Goal: Use online tool/utility: Utilize a website feature to perform a specific function

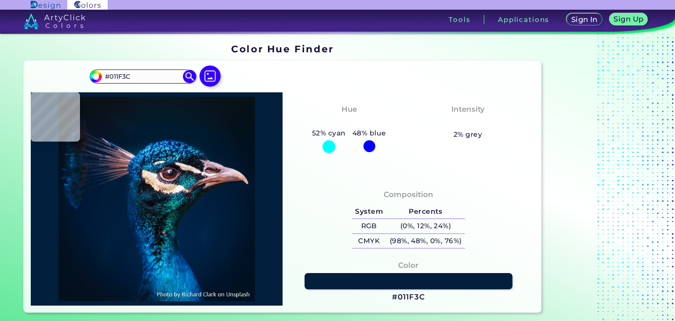
type input "#000000"
type input "#05111b"
type input "#05111B"
type input "#07111b"
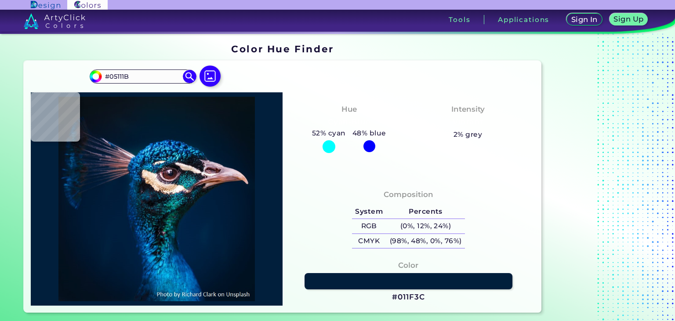
type input "#07111B"
type input "#08101b"
type input "#08101B"
type input "#08111e"
type input "#08111E"
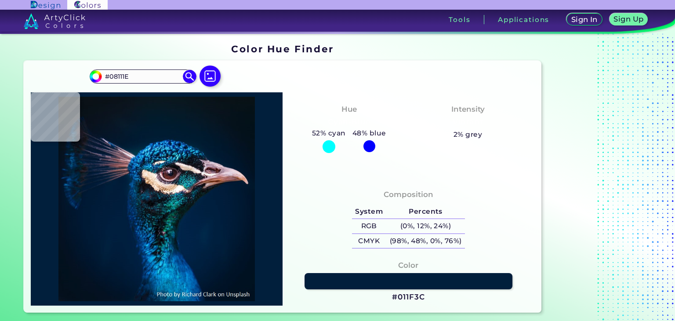
type input "#091222"
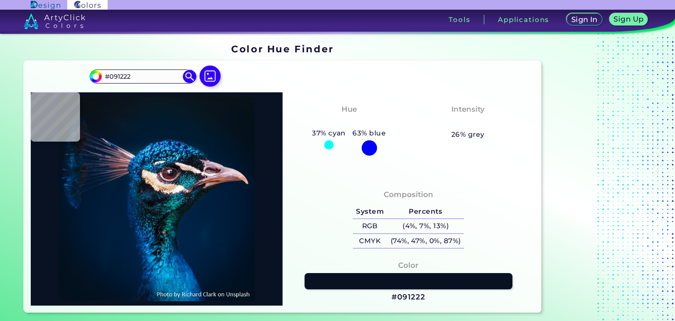
type input "#04142f"
type input "#04142F"
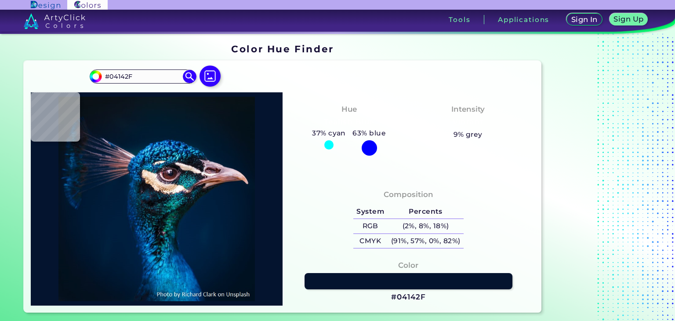
type input "#031734"
type input "#061223"
type input "#001125"
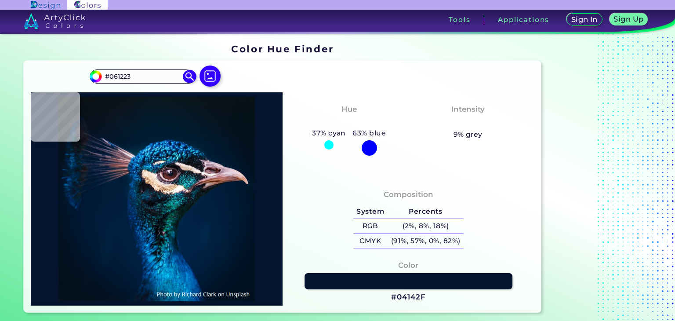
type input "#001125"
type input "#081219"
type input "#091219"
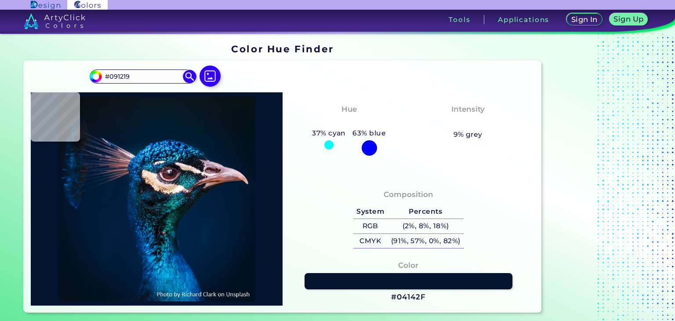
type input "#09121b"
type input "#09121B"
type input "#0a121d"
type input "#0A121D"
type input "#09161f"
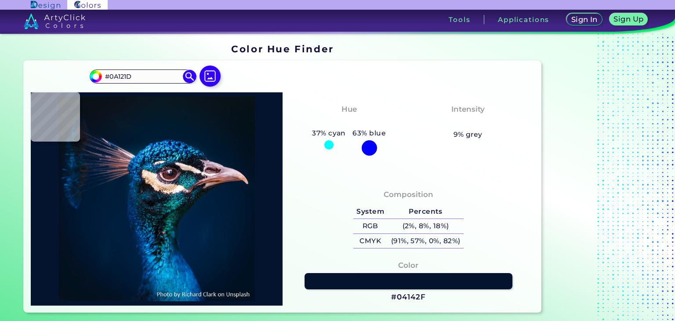
type input "#09161F"
type input "#0a1622"
type input "#0A1622"
type input "#081623"
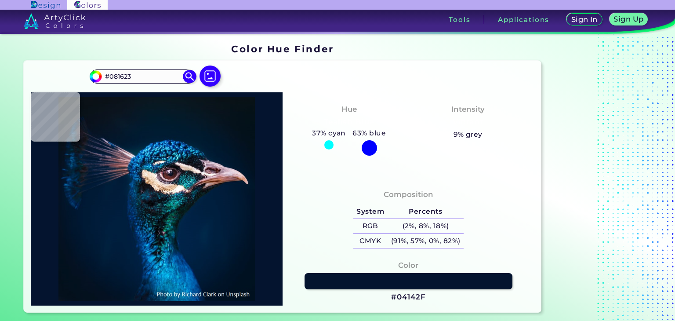
type input "#081523"
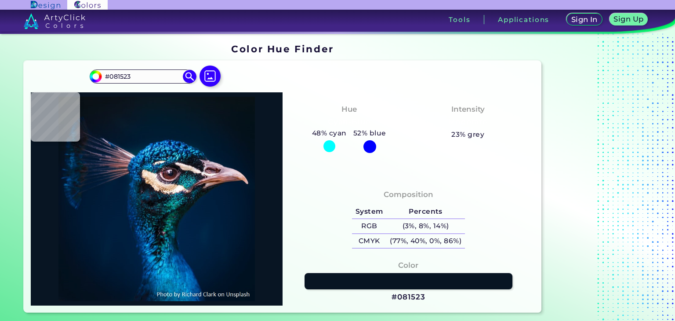
type input "#081623"
type input "#071724"
type input "#071726"
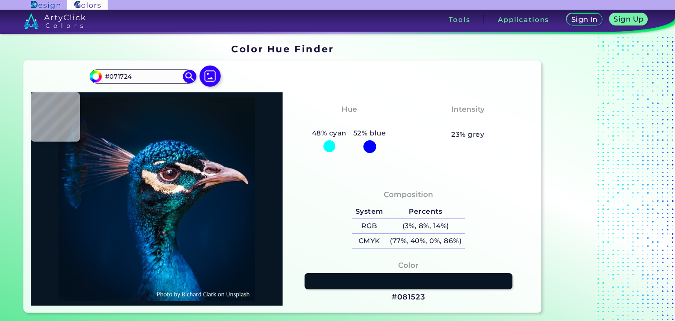
type input "#071726"
type input "#051826"
type input "#04192a"
type input "#04192A"
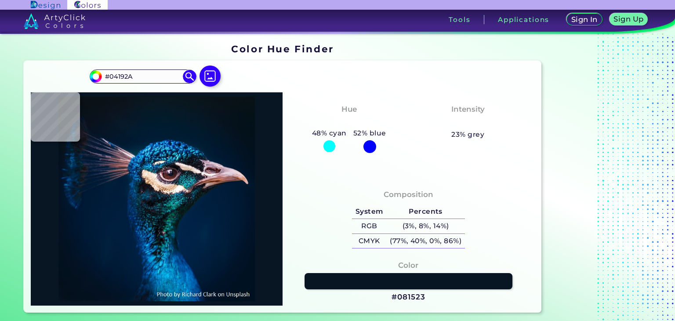
type input "#031a2a"
type input "#031A2A"
type input "#011b2a"
type input "#011B2A"
type input "#011b2c"
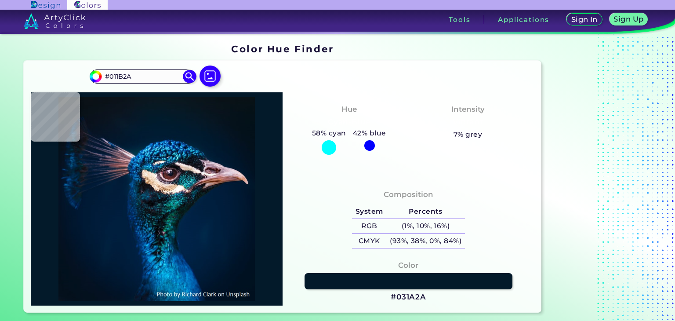
type input "#011B2C"
type input "#001b30"
type input "#001B30"
type input "#011b32"
type input "#011B32"
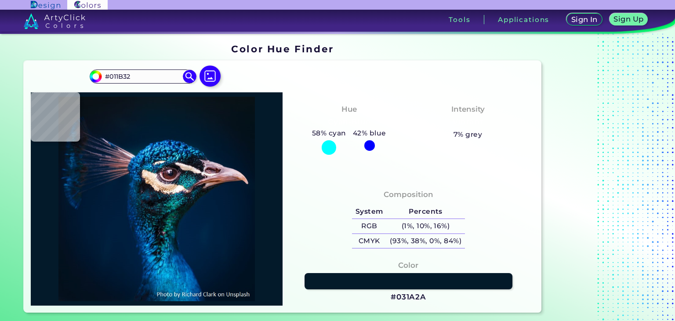
type input "#001c33"
type input "#001C33"
type input "#002344"
type input "#5bcdfa"
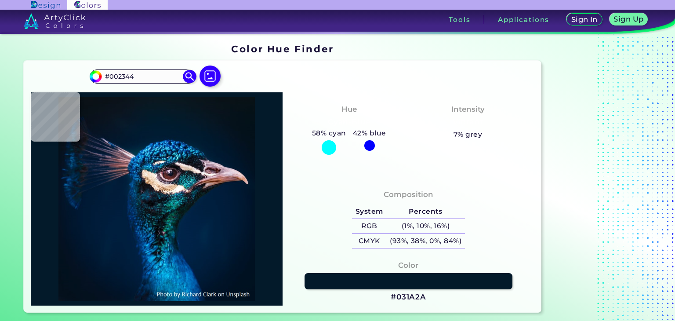
type input "#5BCDFA"
type input "#004b8b"
type input "#004B8B"
type input "#128bba"
type input "#128BBA"
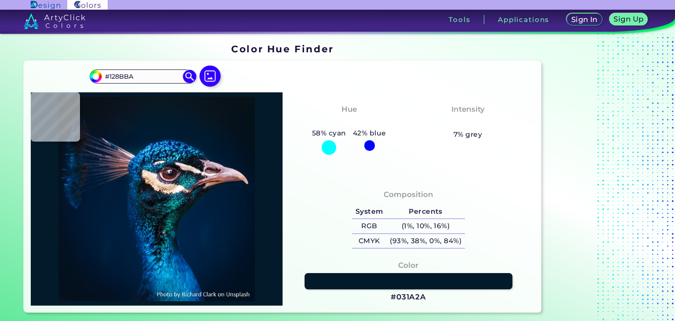
type input "#095f90"
type input "#095F90"
type input "#004b8c"
type input "#004B8C"
type input "#0f7fc0"
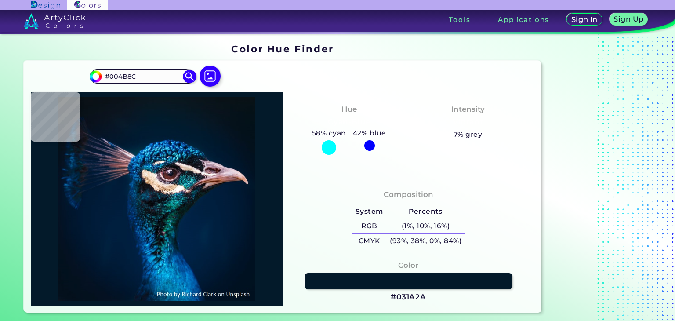
type input "#0F7FC0"
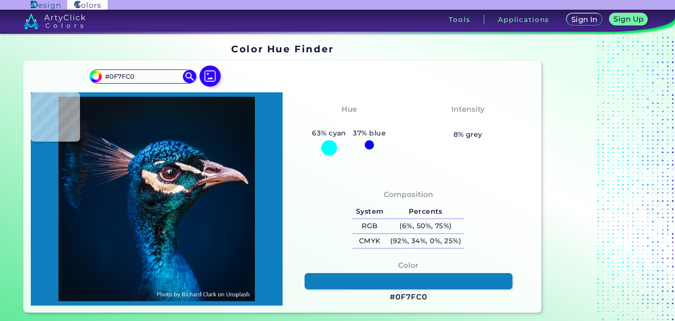
type input "#1da1dc"
type input "#1DA1DC"
type input "#179dd5"
type input "#179DD5"
type input "#25a3dc"
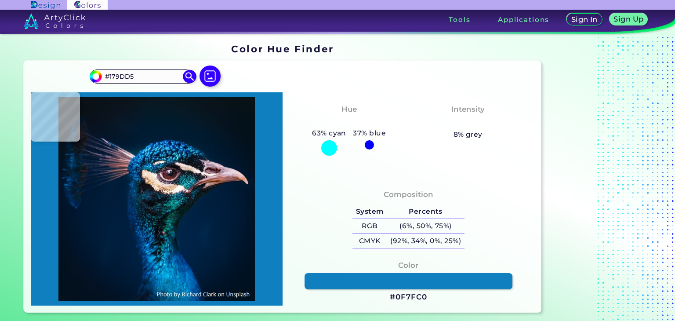
type input "#25A3DC"
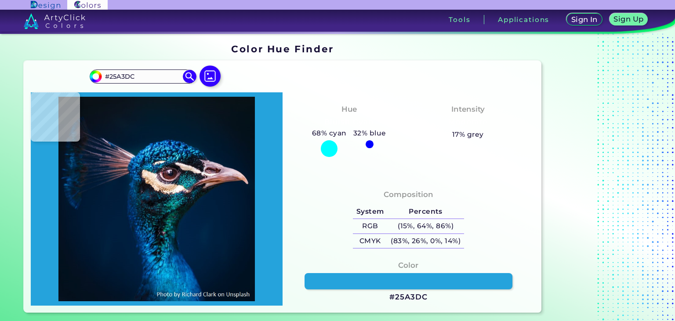
type input "#28ace2"
type input "#28ACE2"
type input "#1b86c6"
type input "#1B86C6"
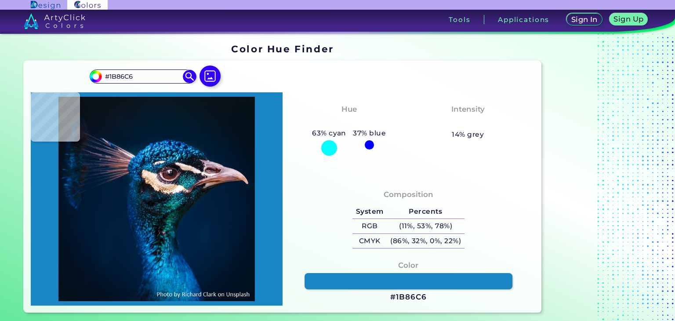
type input "#003b73"
type input "#003B73"
type input "#004a86"
type input "#004A86"
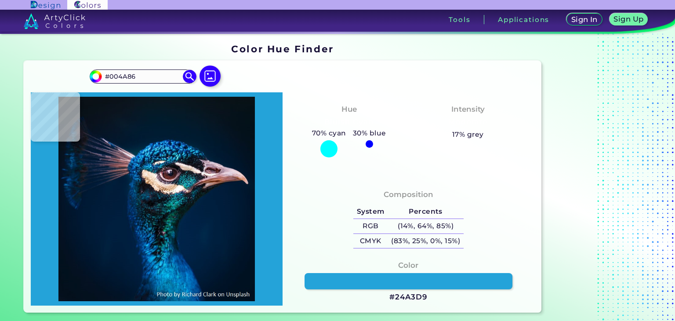
type input "#24a3d9"
type input "#24A3D9"
type input "#043b74"
type input "#043B74"
type input "#054186"
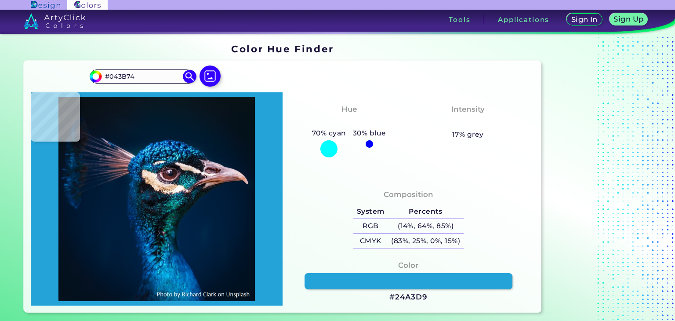
type input "#054186"
type input "#118ae6"
type input "#118AE6"
type input "#002242"
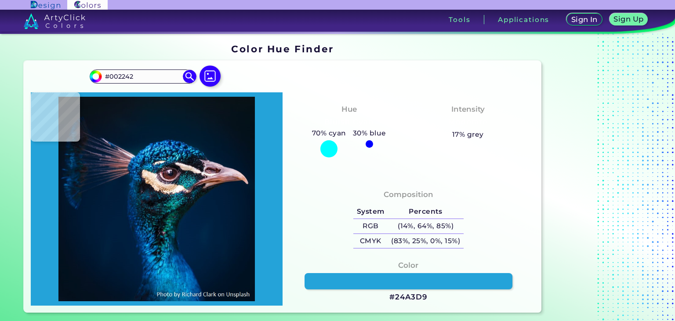
type input "#011d35"
type input "#011D35"
type input "#011b32"
type input "#011B32"
type input "#001a31"
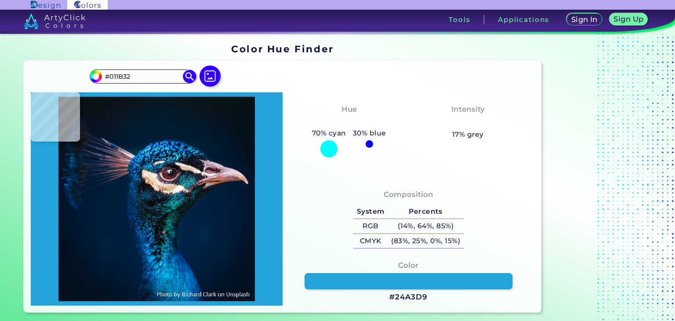
type input "#001A31"
type input "#011b32"
type input "#011B32"
type input "#001b30"
type input "#001B30"
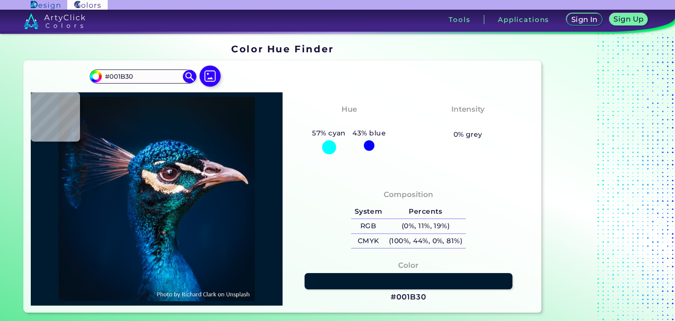
type input "#011c2f"
type input "#011C2F"
type input "#03192e"
type input "#03192E"
click at [0, 139] on section "Color Hue Finder Color Hue Finder #03192e #03192E Acadia ◉ Acid Green ◉ Aero Bl…" at bounding box center [337, 178] width 675 height 289
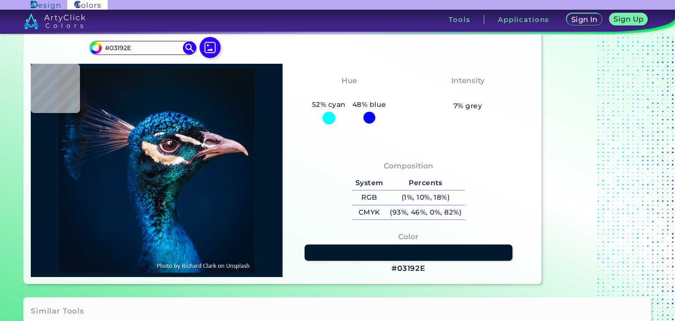
scroll to position [44, 0]
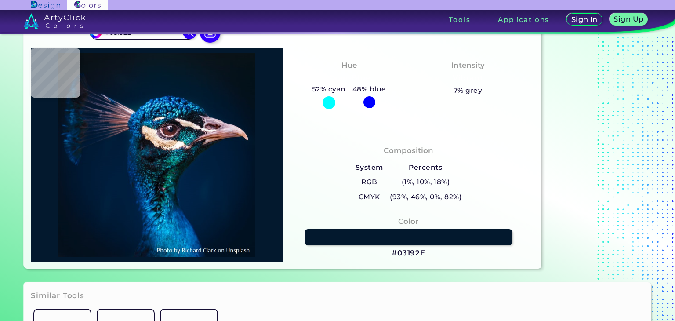
type input "#000000"
type input "#081828"
type input "#0f1e2c"
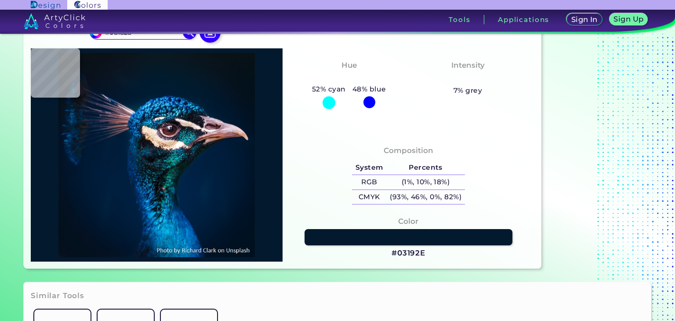
type input "#0F1E2C"
type input "#011a37"
type input "#011A37"
type input "#002035"
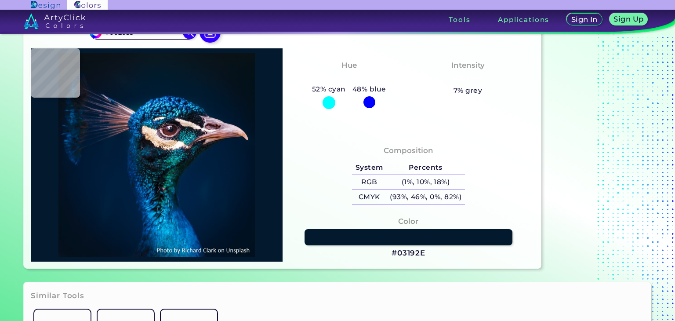
type input "#011c39"
type input "#011C39"
type input "#002541"
type input "#19586d"
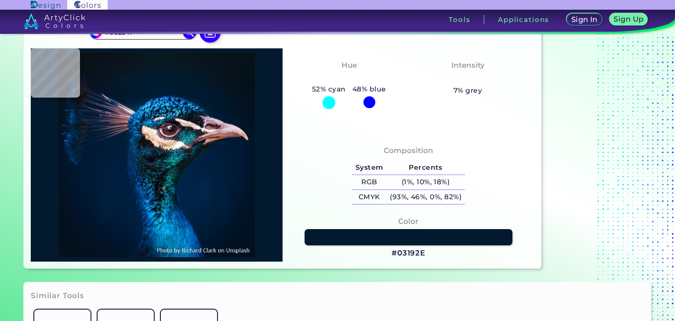
type input "#19586D"
type input "#053954"
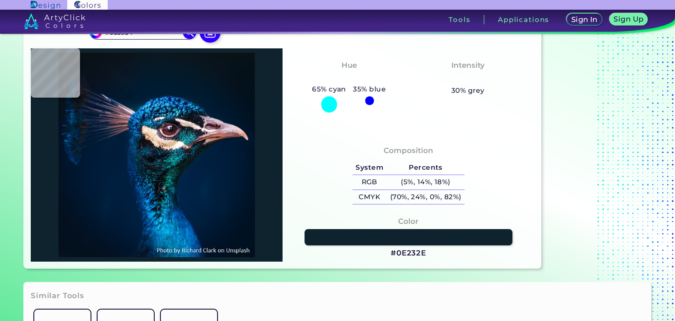
type input "#0e232e"
type input "#0E232E"
type input "#02121a"
type input "#02121A"
type input "#149f98"
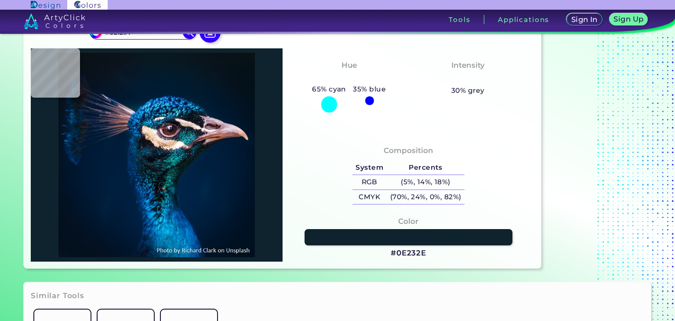
type input "#149F98"
type input "#005d55"
type input "#005D55"
type input "#0c2d2e"
type input "#0C2D2E"
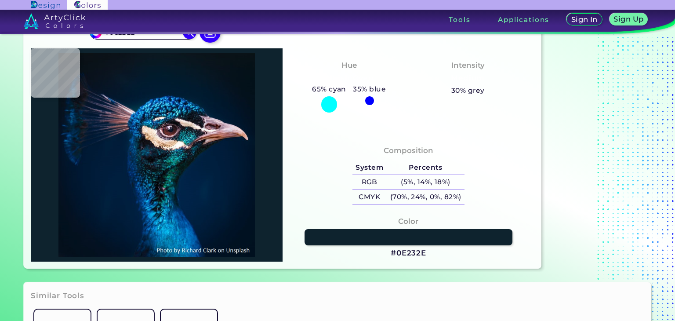
type input "#05252b"
type input "#05252B"
type input "#091516"
type input "#09202b"
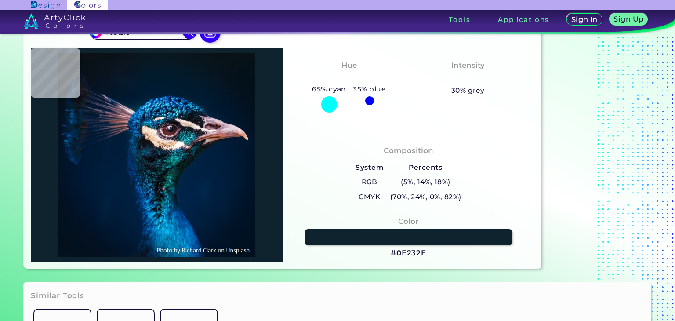
type input "#09202B"
type input "#062135"
type input "#032239"
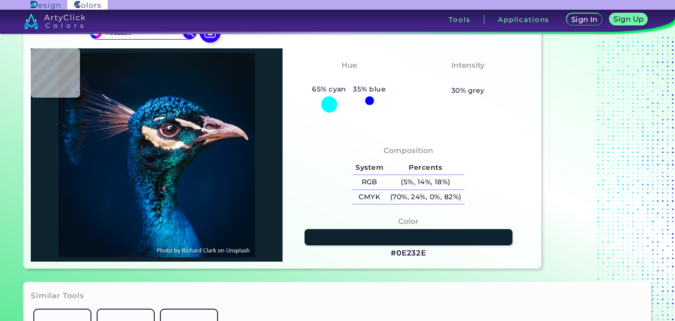
type input "#032339"
type input "#021b2c"
type input "#021B2C"
type input "#011f2e"
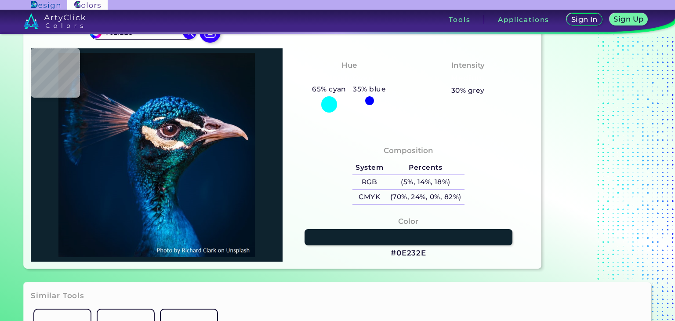
type input "#011F2E"
type input "#0a6877"
type input "#0A6877"
type input "#0a789e"
type input "#0A789E"
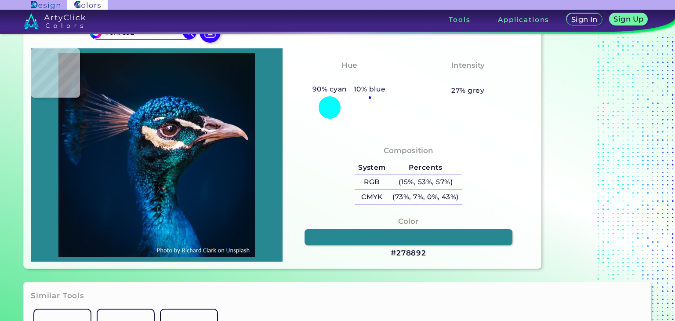
type input "#278892"
type input "#151319"
type input "#cdaca2"
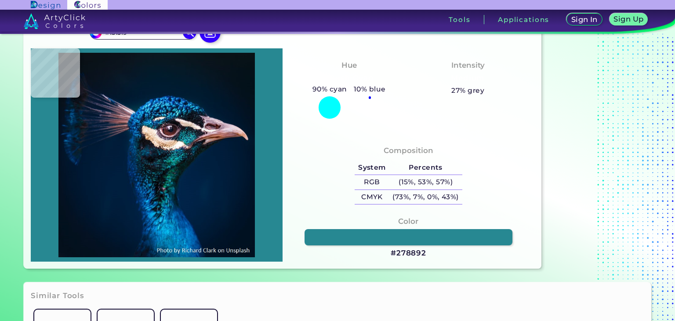
type input "#CDACA2"
type input "#b6a9b1"
type input "#B6A9B1"
type input "#1a2433"
type input "#1A2433"
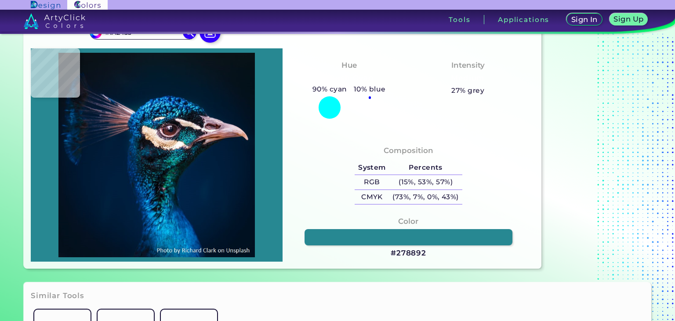
type input "#1a2231"
type input "#1A2231"
type input "#031f47"
type input "#031F47"
type input "#004c73"
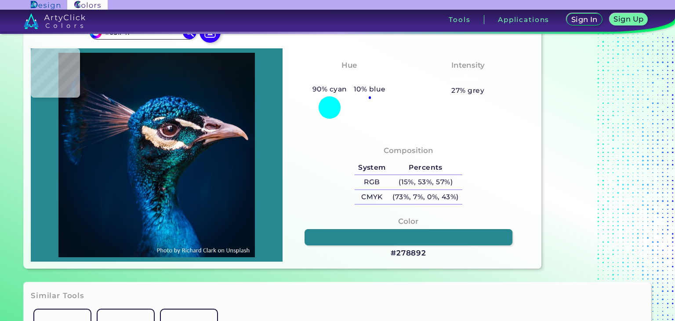
type input "#004C73"
type input "#076581"
type input "#1ea2c0"
type input "#1EA2C0"
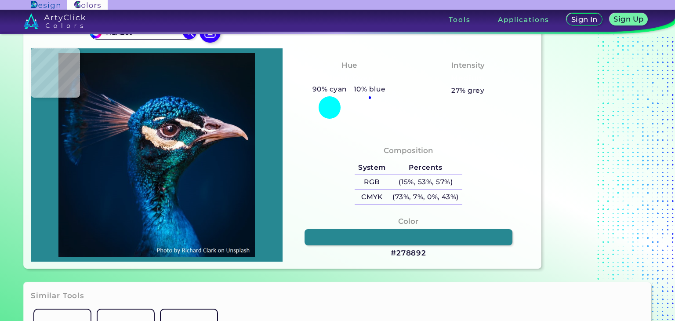
type input "#0c8099"
type input "#0C8099"
type input "#2bb0c9"
type input "#2BB0C9"
type input "#21a6c3"
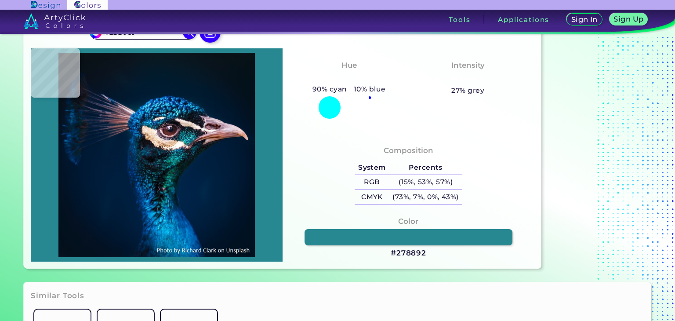
type input "#21A6C3"
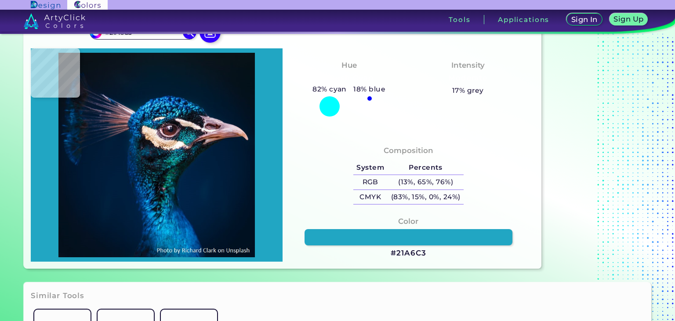
type input "#047492"
type input "#01355e"
type input "#01355E"
type input "#504452"
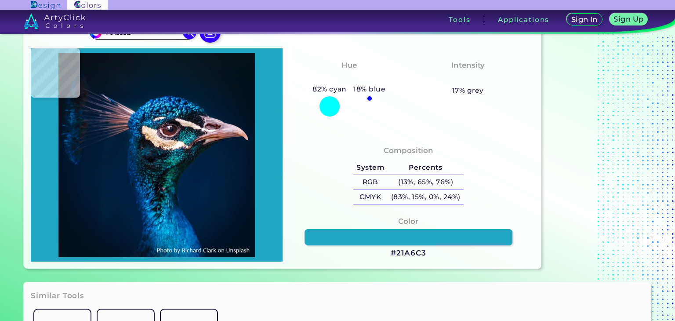
type input "#504452"
type input "#b49c90"
type input "#B49C90"
type input "#2194a3"
type input "#2194A3"
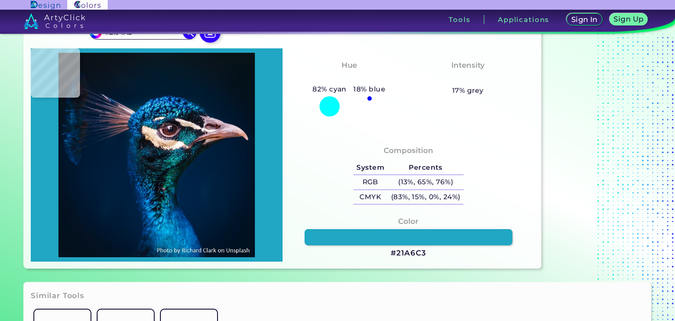
type input "#001e3e"
type input "#001E3E"
type input "#001f3e"
type input "#001F3E"
type input "#001f3c"
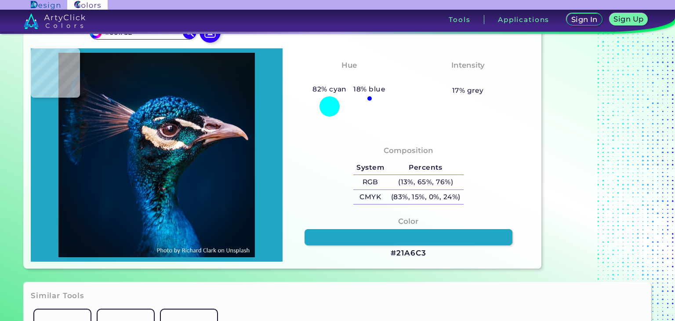
type input "#001F3C"
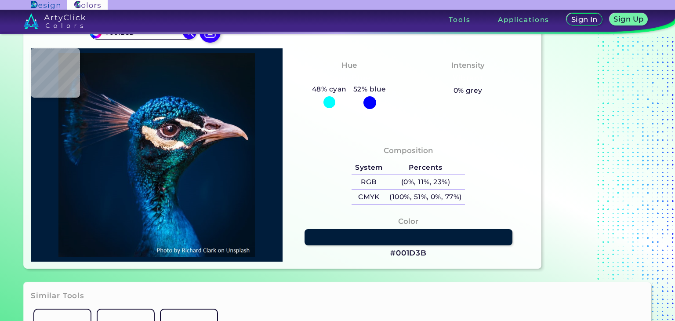
click at [218, 160] on img at bounding box center [156, 155] width 243 height 204
click at [384, 240] on link at bounding box center [409, 237] width 210 height 16
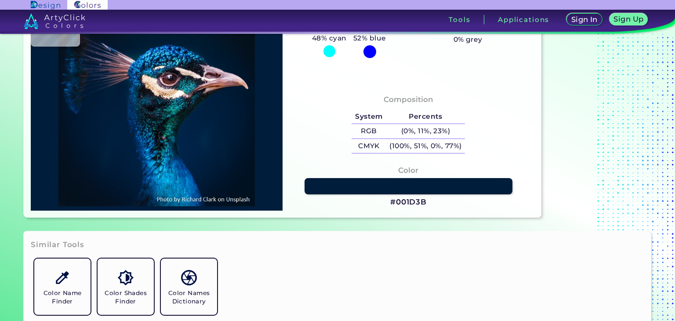
scroll to position [88, 0]
